Goal: Information Seeking & Learning: Learn about a topic

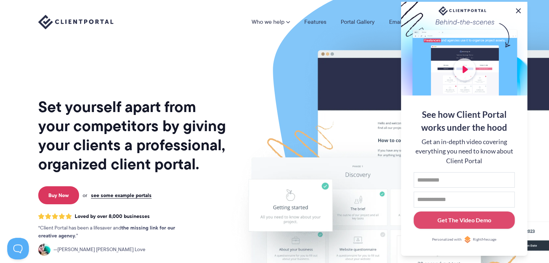
click at [521, 11] on button at bounding box center [518, 10] width 9 height 9
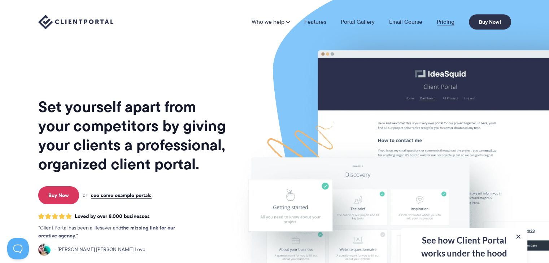
click at [447, 21] on link "Pricing" at bounding box center [446, 22] width 18 height 6
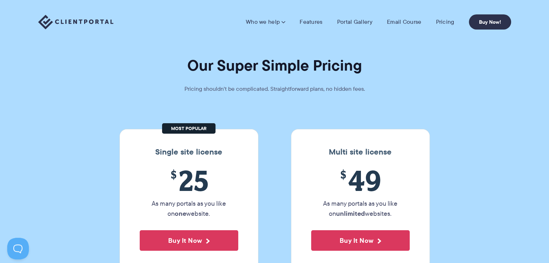
click at [72, 21] on img at bounding box center [75, 22] width 75 height 15
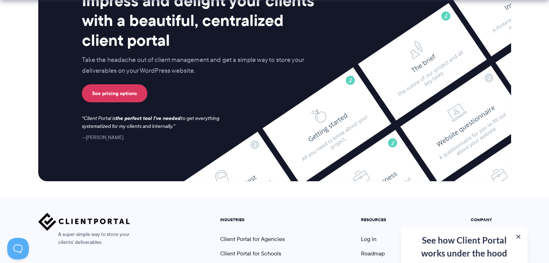
scroll to position [3049, 0]
